Goal: Navigation & Orientation: Find specific page/section

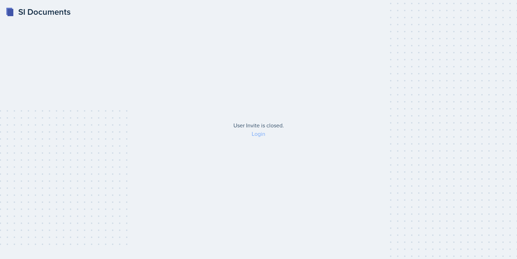
click at [260, 134] on link "Login" at bounding box center [259, 134] width 14 height 8
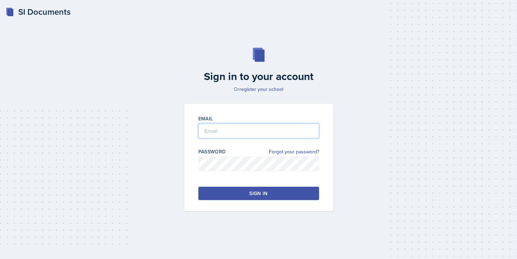
type input "[EMAIL_ADDRESS][DOMAIN_NAME]"
click at [246, 194] on button "Sign in" at bounding box center [258, 193] width 121 height 13
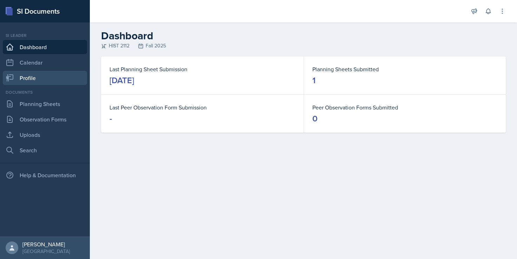
click at [59, 81] on link "Profile" at bounding box center [45, 78] width 84 height 14
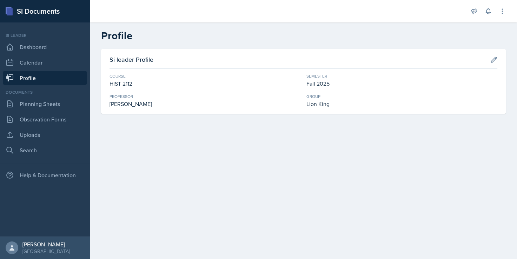
click at [59, 81] on link "Profile" at bounding box center [45, 78] width 84 height 14
click at [64, 56] on link "Calendar" at bounding box center [45, 62] width 84 height 14
